Goal: Transaction & Acquisition: Purchase product/service

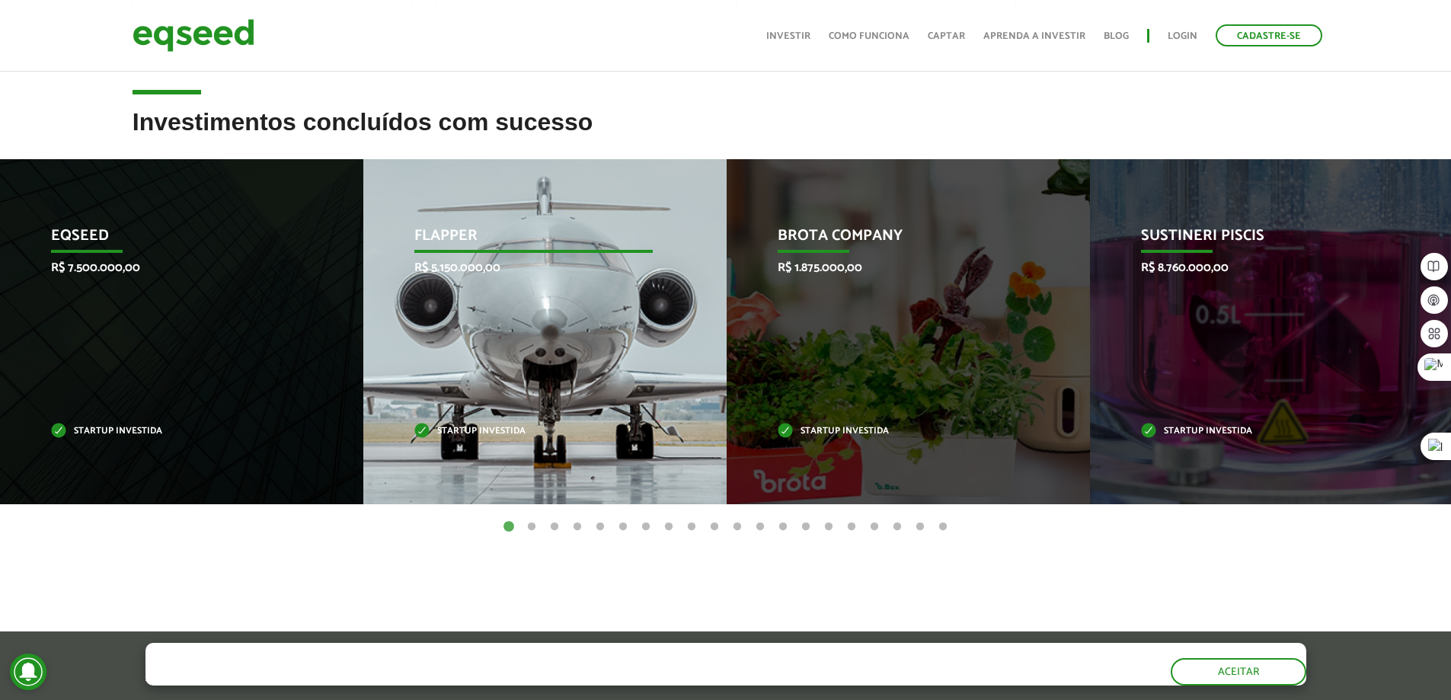
scroll to position [533, 0]
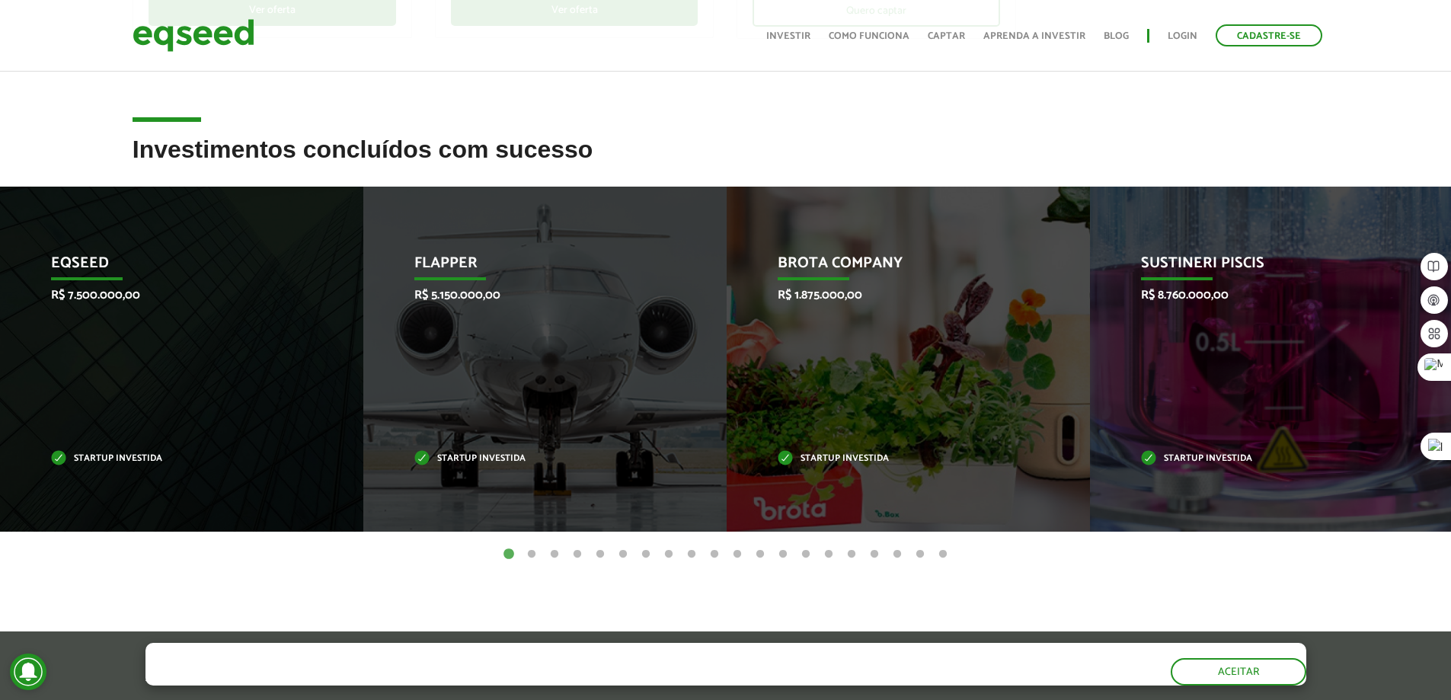
click at [529, 558] on button "2" at bounding box center [531, 554] width 15 height 15
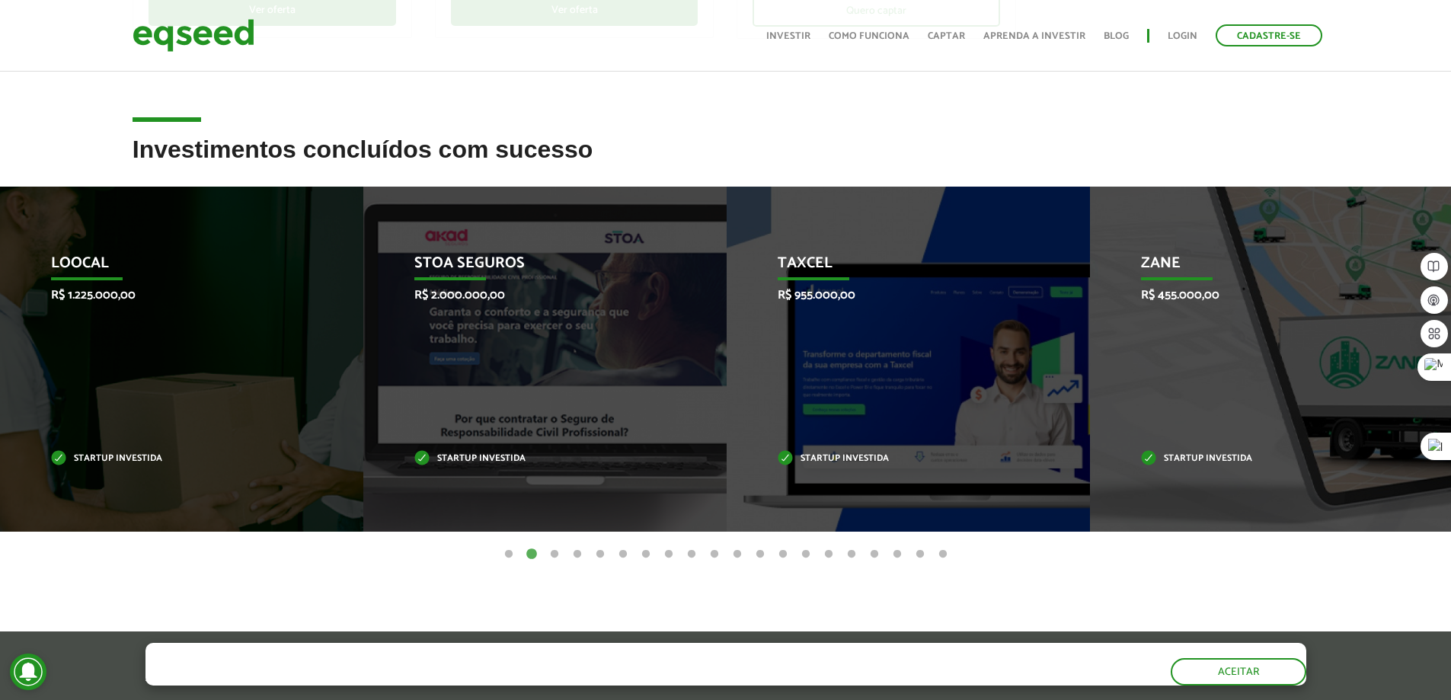
click at [557, 554] on button "3" at bounding box center [554, 554] width 15 height 15
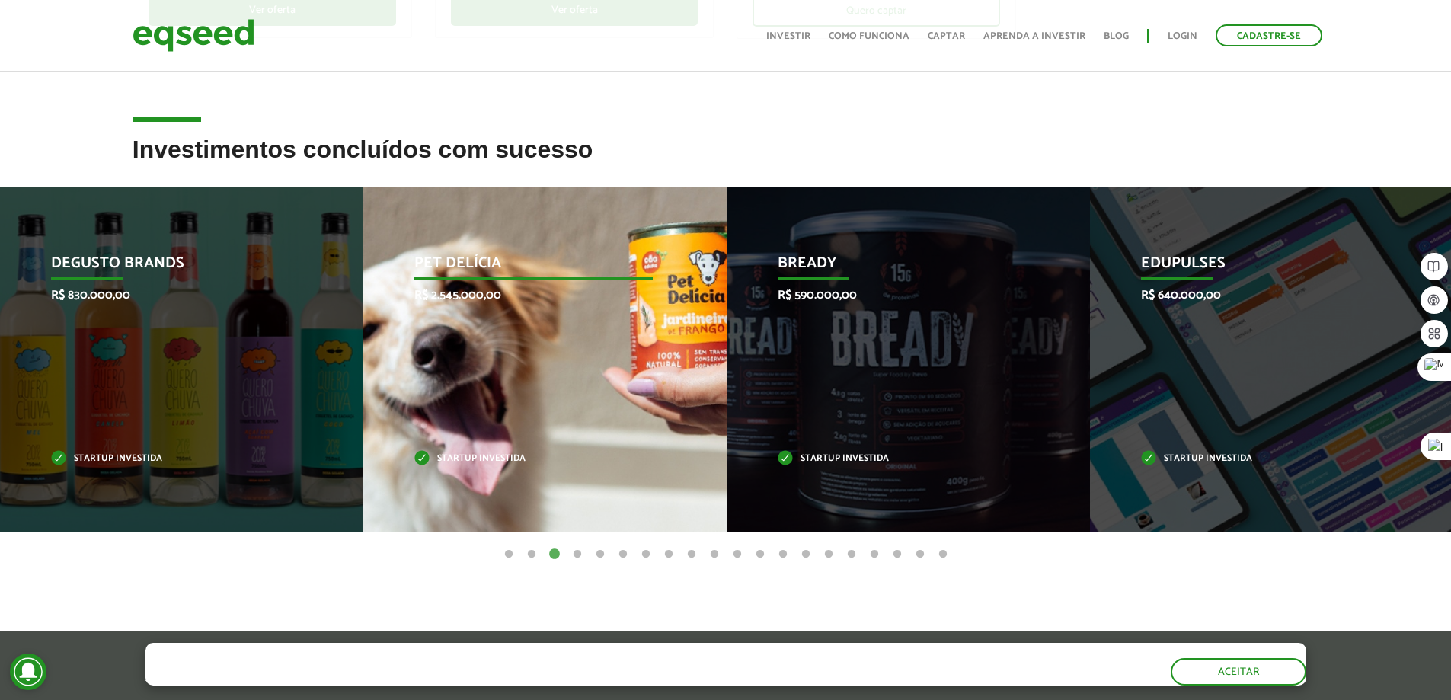
click at [481, 267] on p "Pet Delícia" at bounding box center [533, 267] width 238 height 26
click at [503, 359] on div "Pet Delícia R$ 2.545.000,00 Startup investida" at bounding box center [533, 359] width 340 height 345
click at [489, 450] on div "Pet Delícia R$ 2.545.000,00 Startup investida" at bounding box center [533, 359] width 340 height 345
click at [501, 375] on div "Pet Delícia R$ 2.545.000,00 Startup investida" at bounding box center [533, 359] width 340 height 345
click at [507, 366] on div "Pet Delícia R$ 2.545.000,00 Startup investida" at bounding box center [533, 359] width 340 height 345
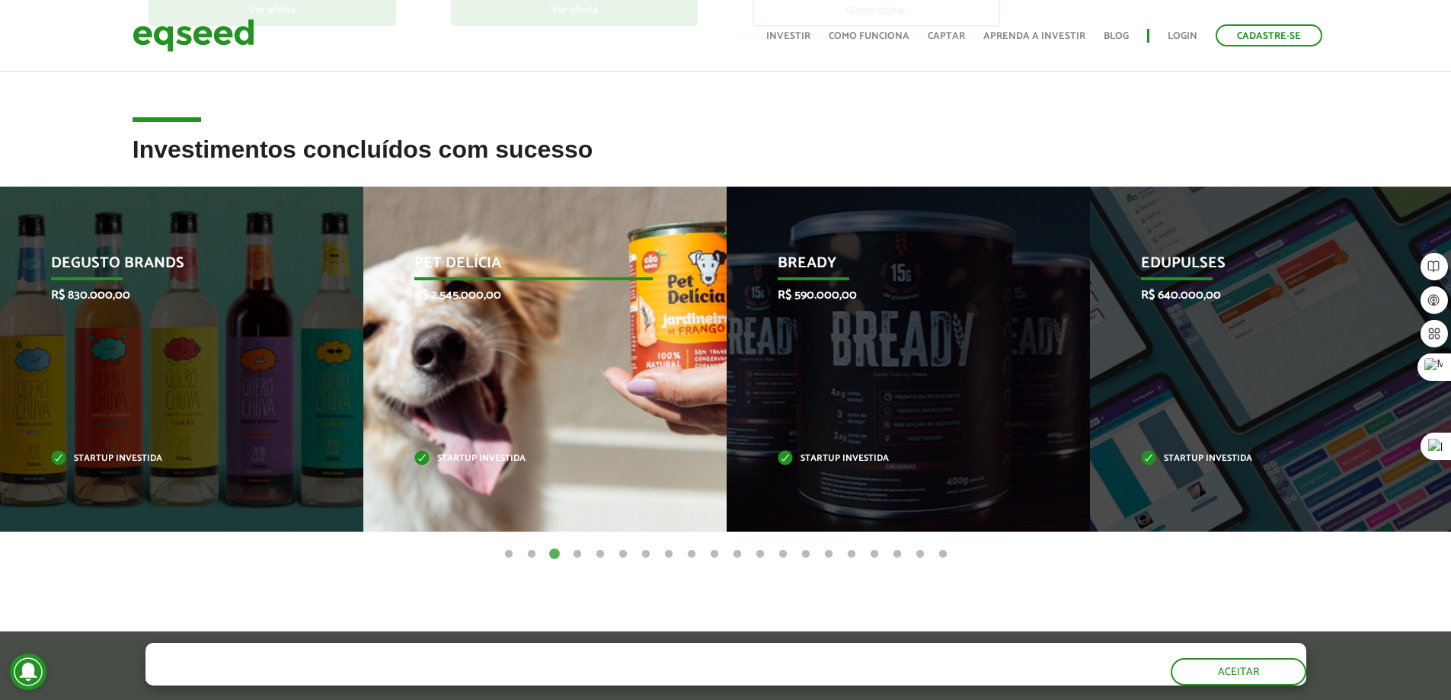
click at [541, 308] on div "Pet Delícia R$ 2.545.000,00 Startup investida" at bounding box center [533, 359] width 340 height 345
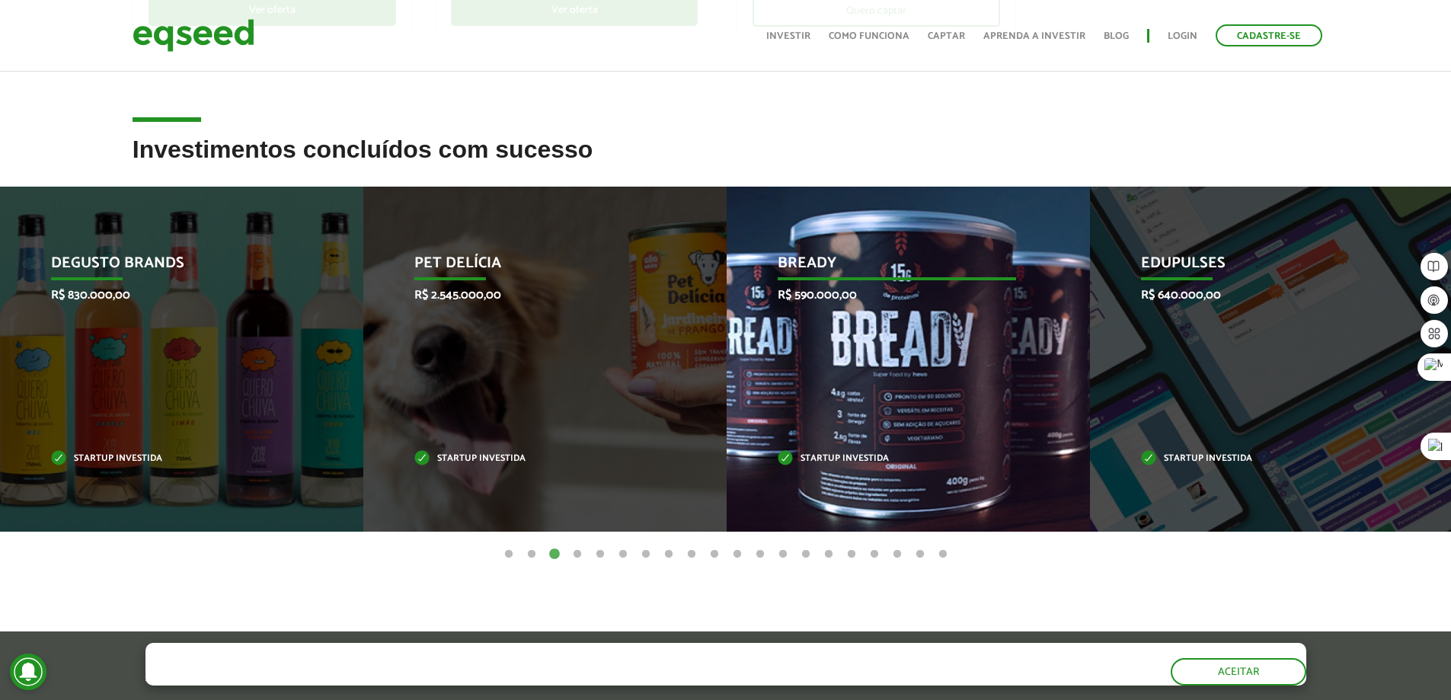
click at [925, 302] on p "R$ 590.000,00" at bounding box center [897, 295] width 238 height 14
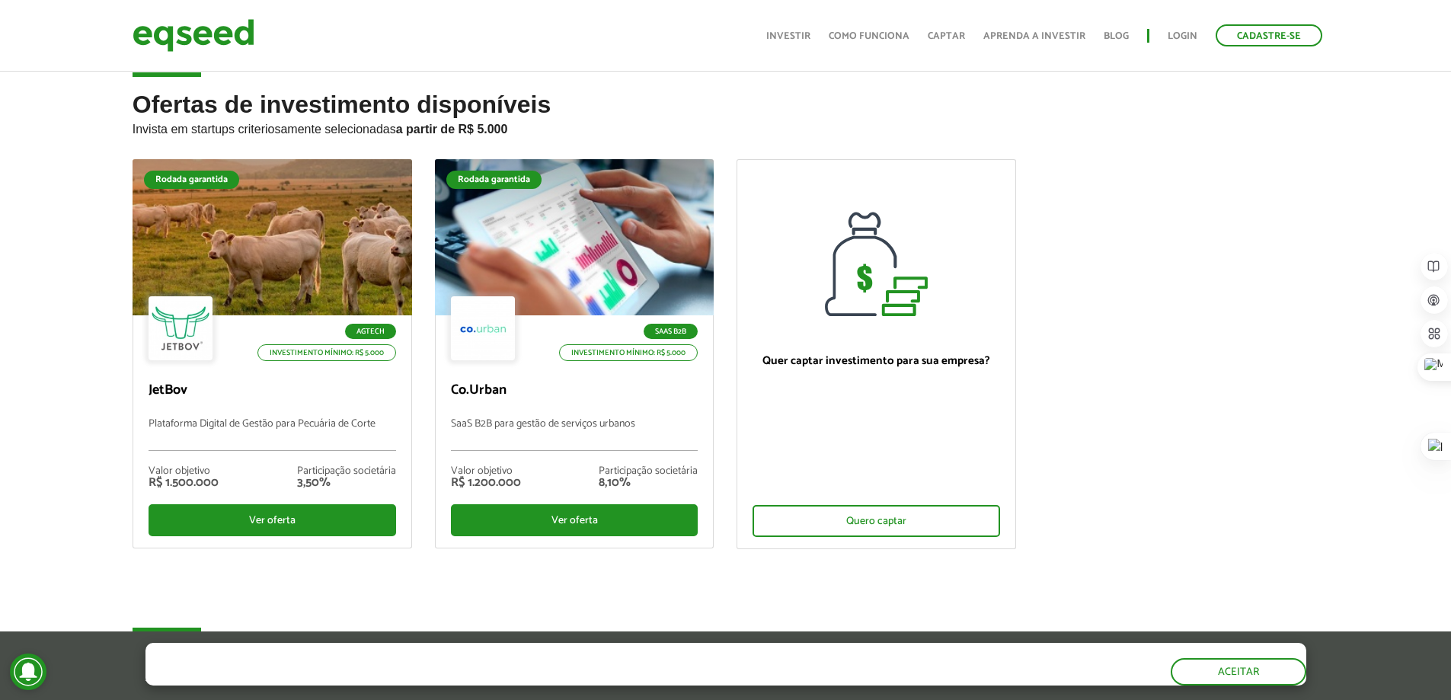
scroll to position [0, 0]
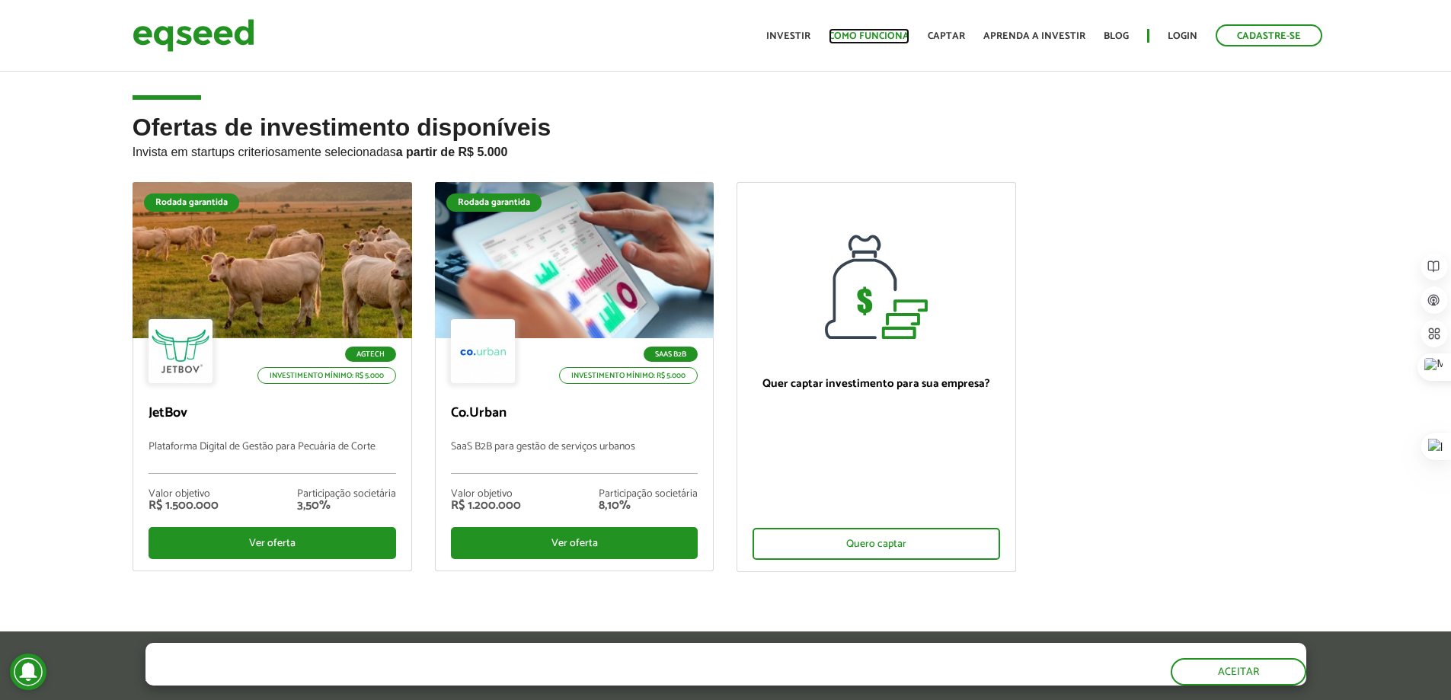
click at [870, 31] on link "Como funciona" at bounding box center [869, 36] width 81 height 10
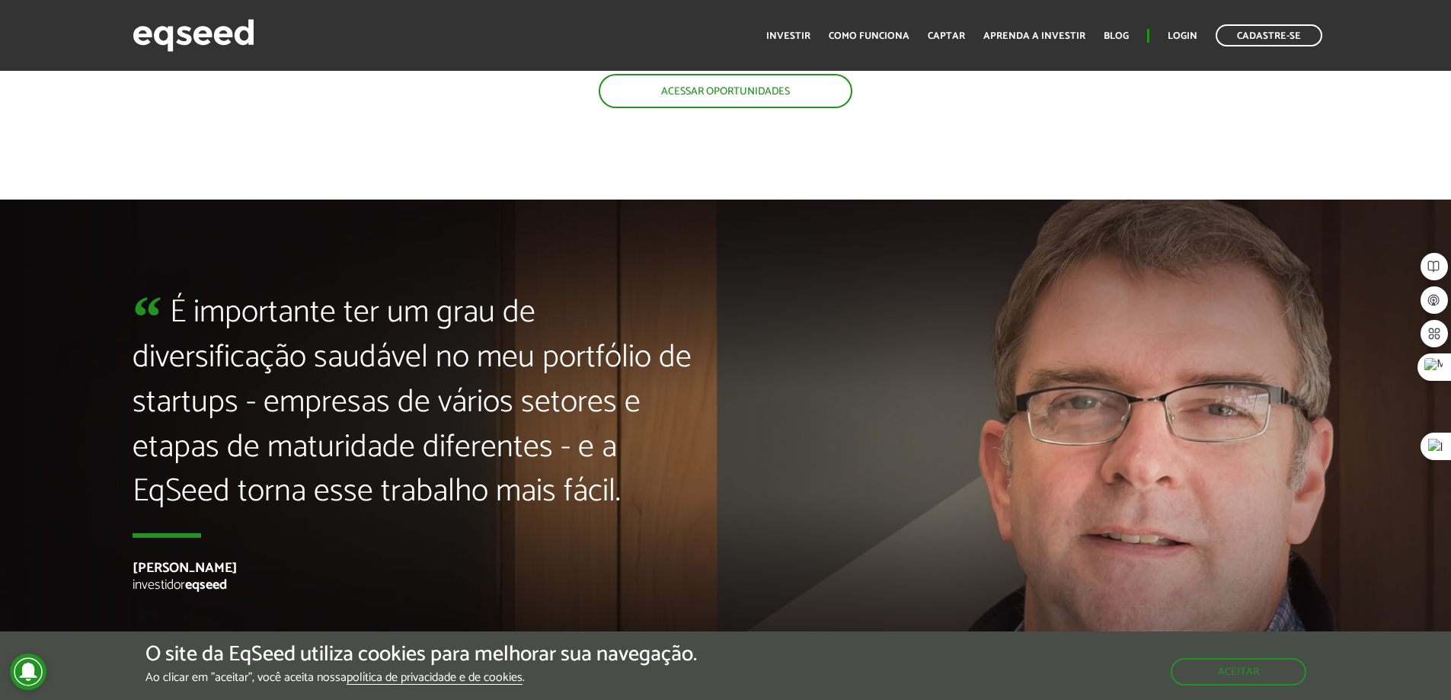
scroll to position [3544, 0]
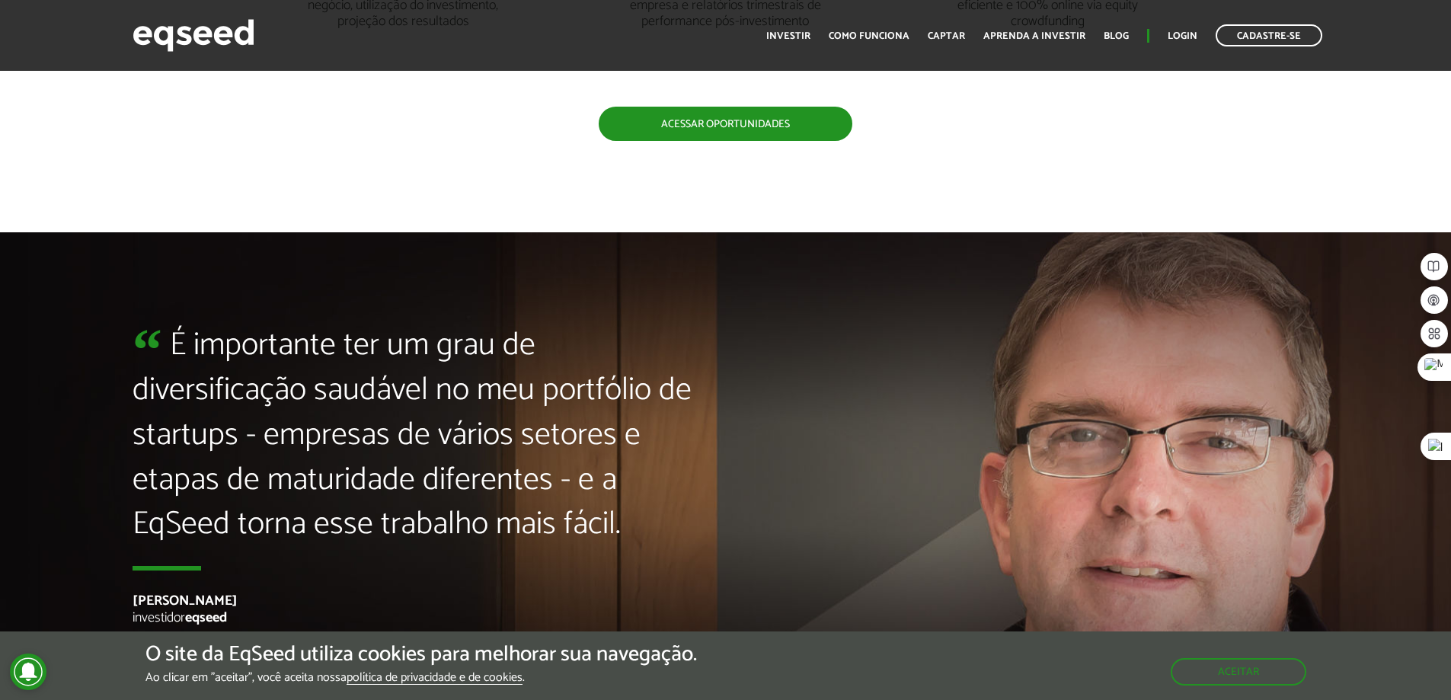
click at [785, 110] on link "Acessar oportunidades" at bounding box center [726, 124] width 254 height 34
